Goal: Register for event/course

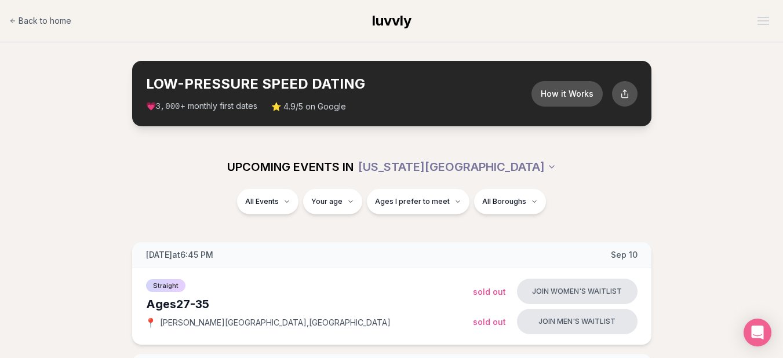
click at [83, 202] on div "All Events Your age Ages I prefer to meet All Boroughs" at bounding box center [391, 204] width 649 height 30
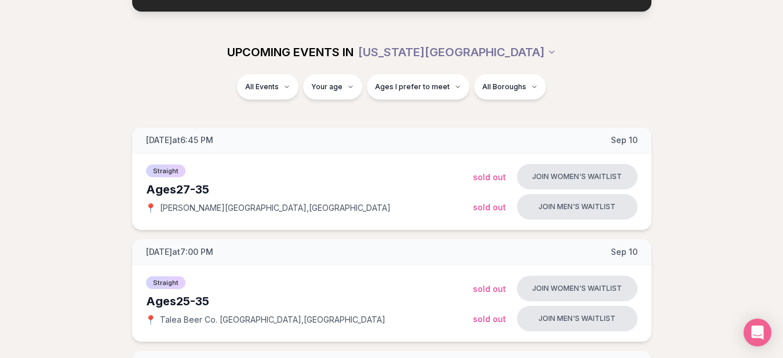
scroll to position [116, 0]
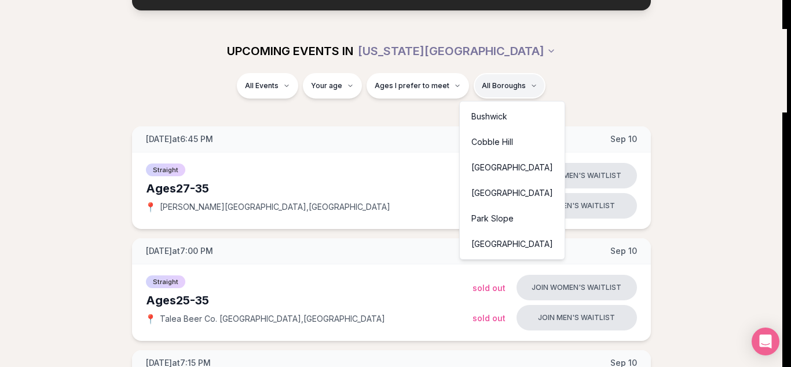
click at [486, 118] on div "Bushwick" at bounding box center [512, 116] width 100 height 25
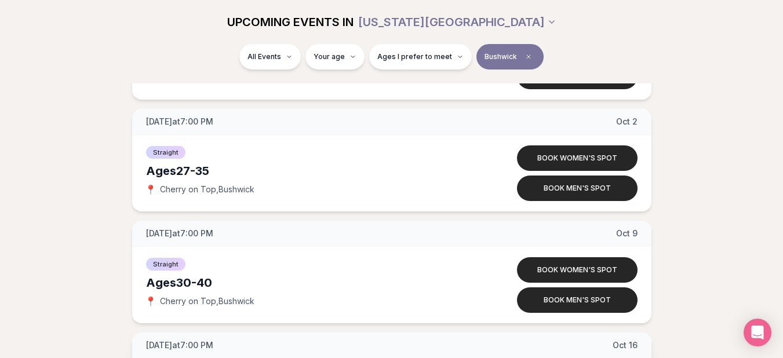
scroll to position [811, 0]
